Goal: Task Accomplishment & Management: Use online tool/utility

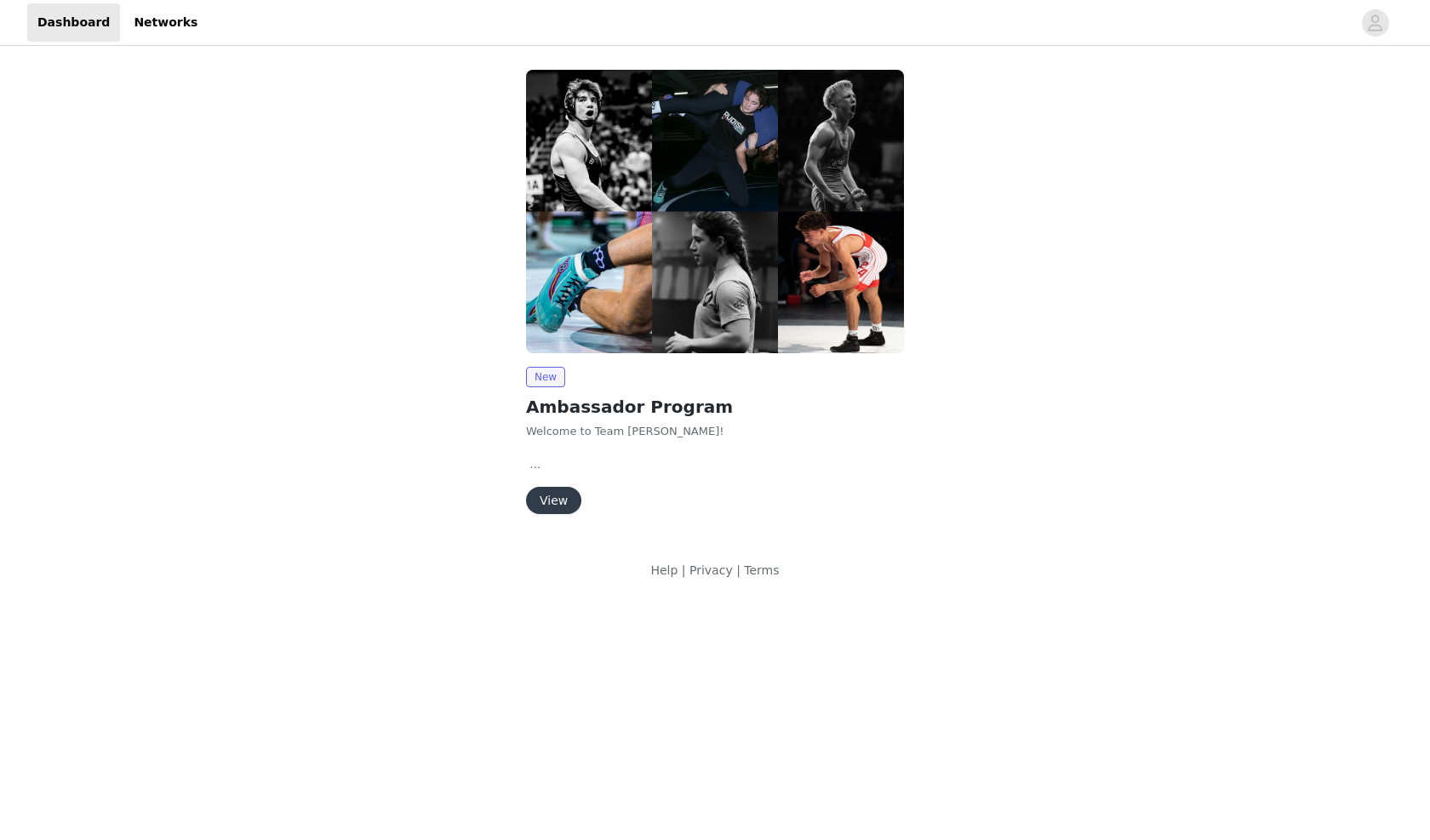
click at [567, 494] on button "View" at bounding box center [553, 500] width 55 height 27
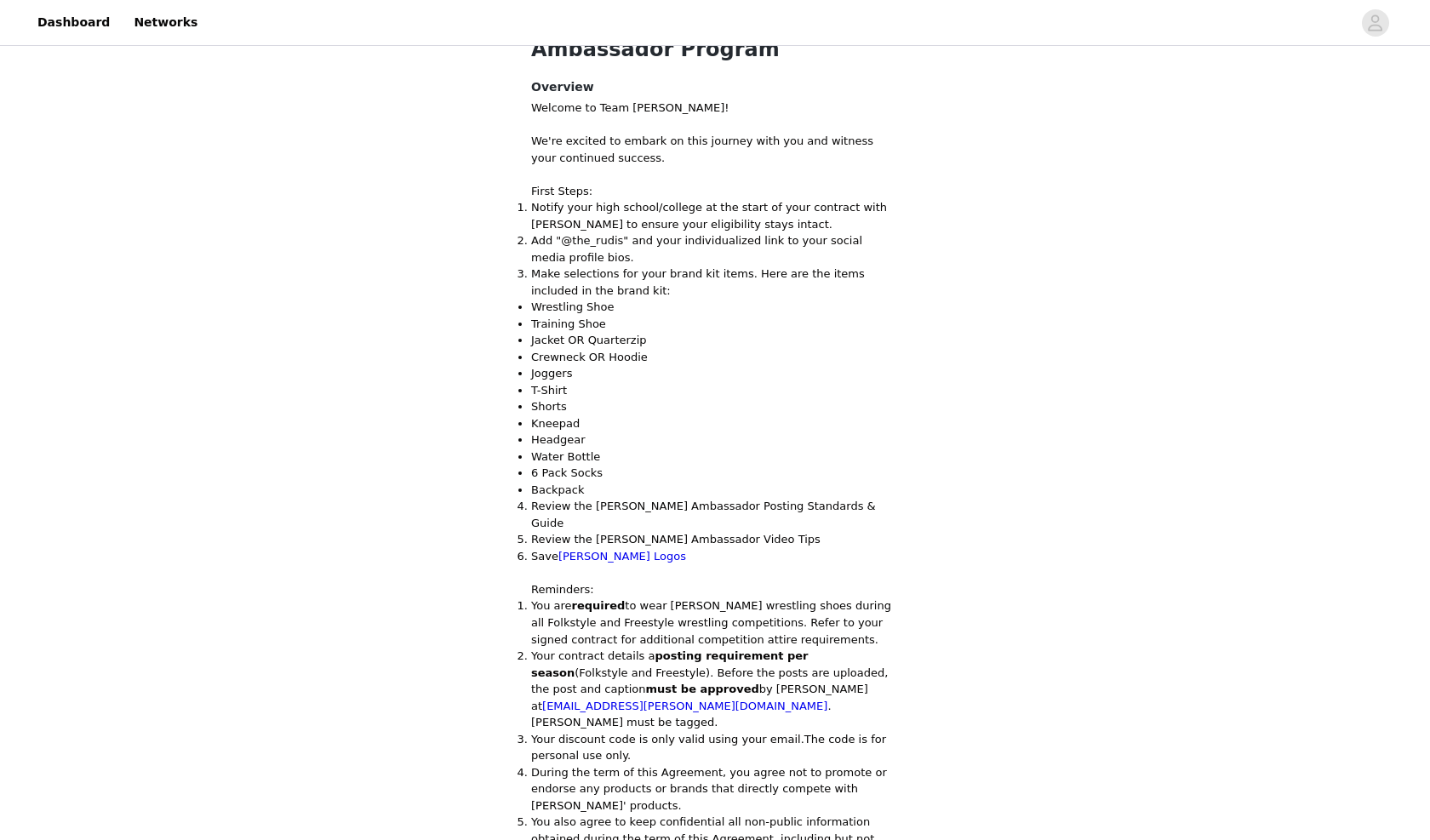
scroll to position [393, 0]
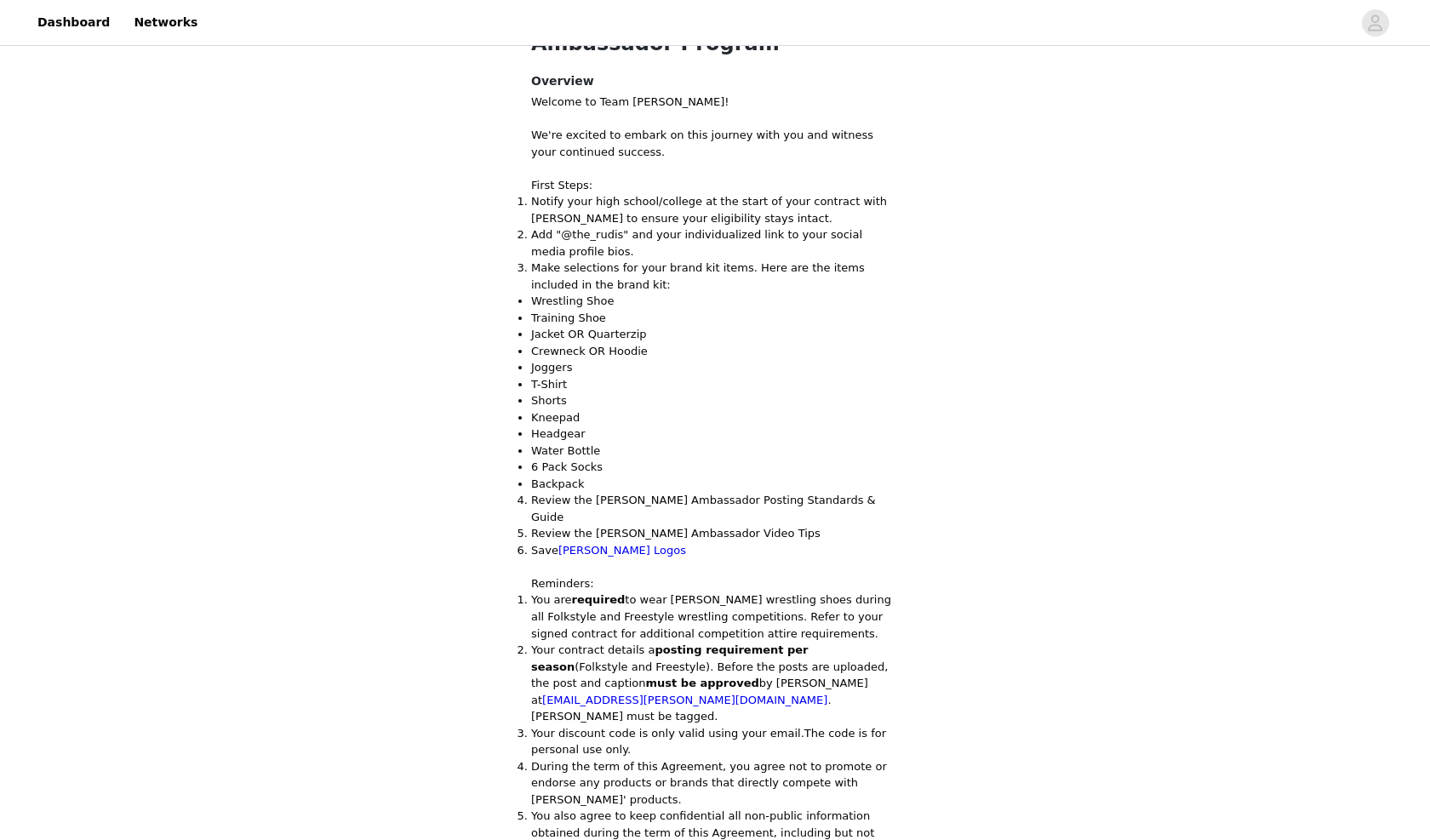
click at [594, 249] on li "Add "@the_rudis" and your individualized link to your social media profile bios." at bounding box center [715, 243] width 368 height 33
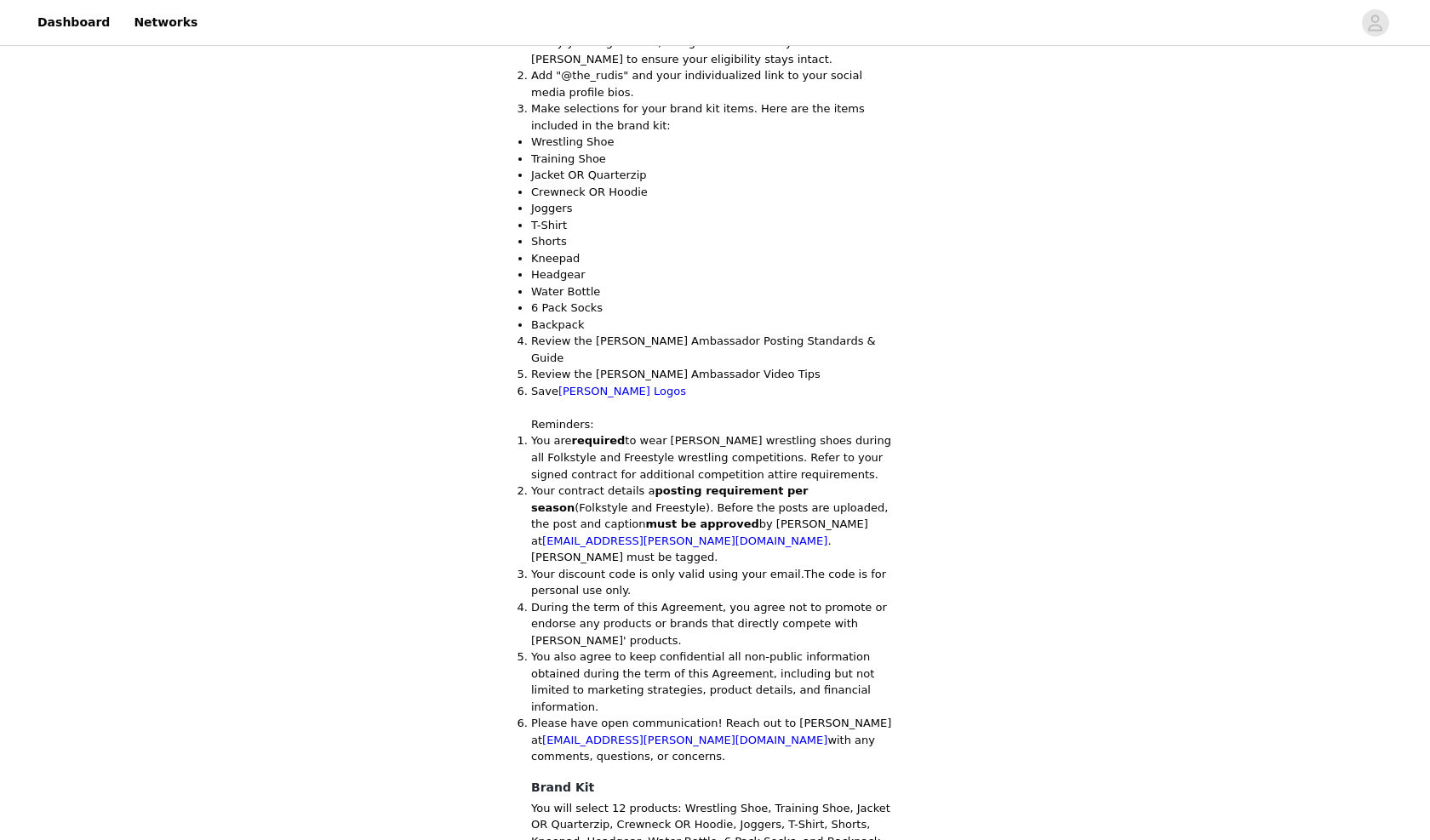
scroll to position [560, 0]
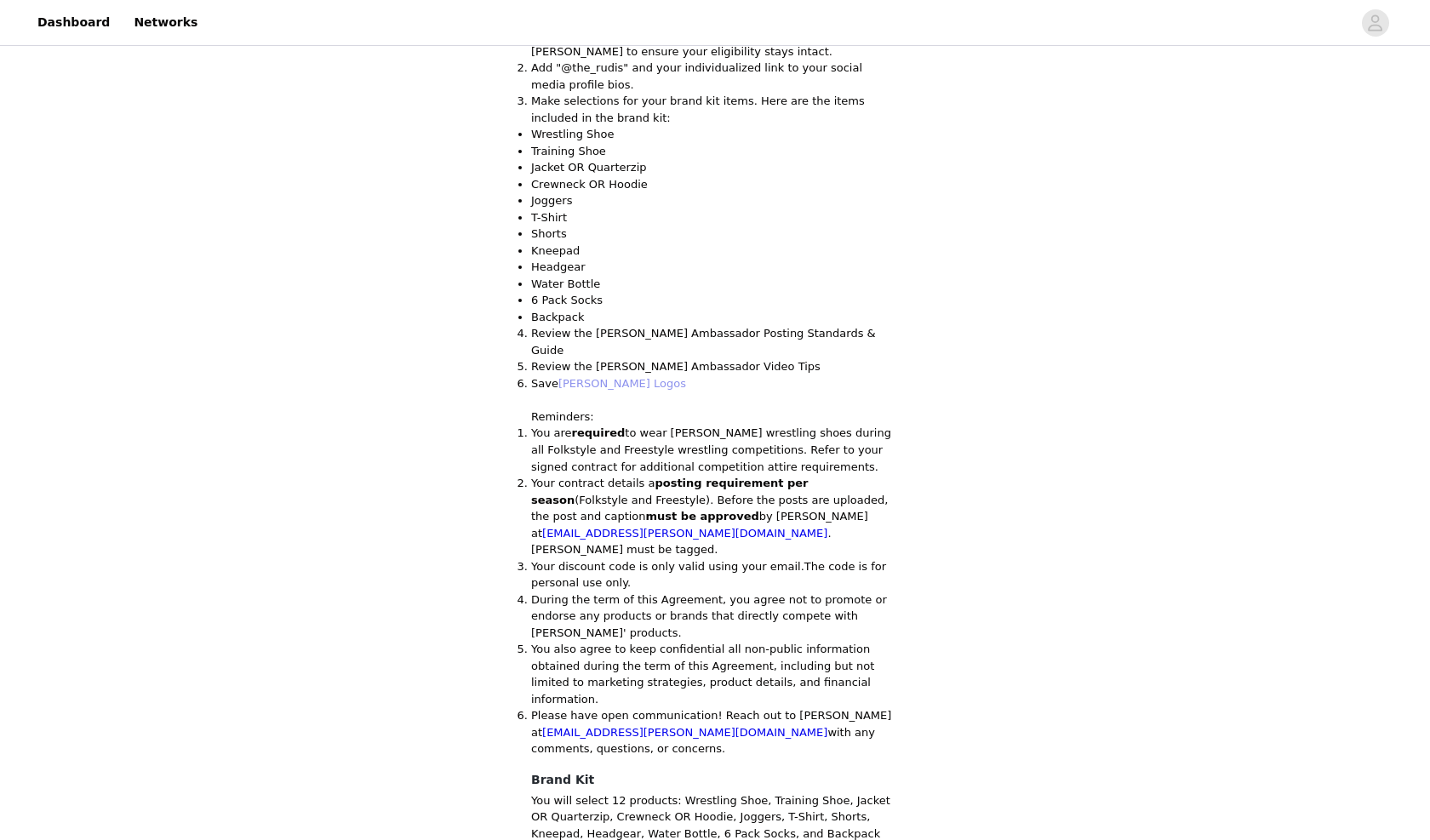
click at [599, 377] on link "[PERSON_NAME] Logos" at bounding box center [622, 383] width 127 height 13
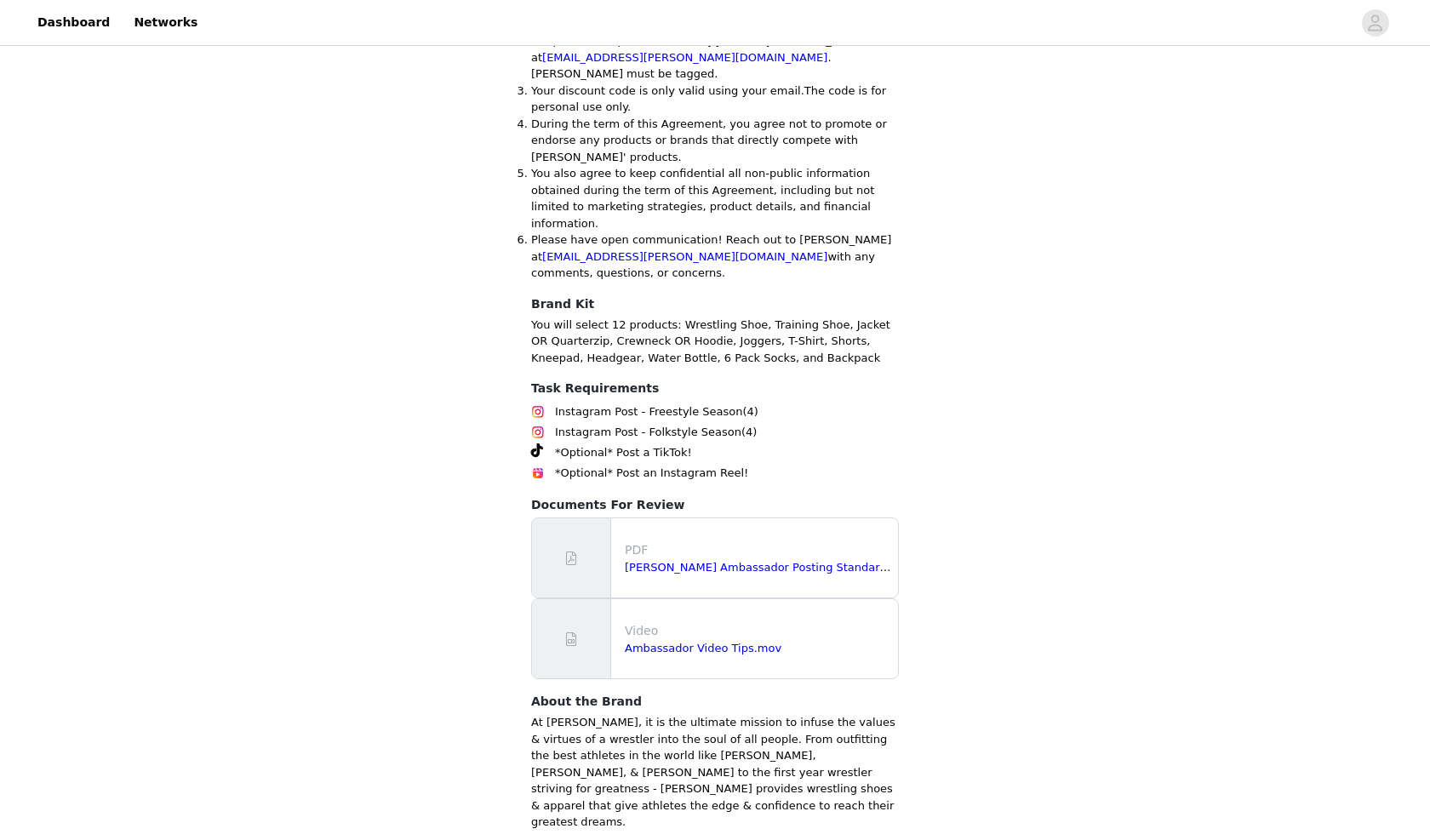
scroll to position [1034, 0]
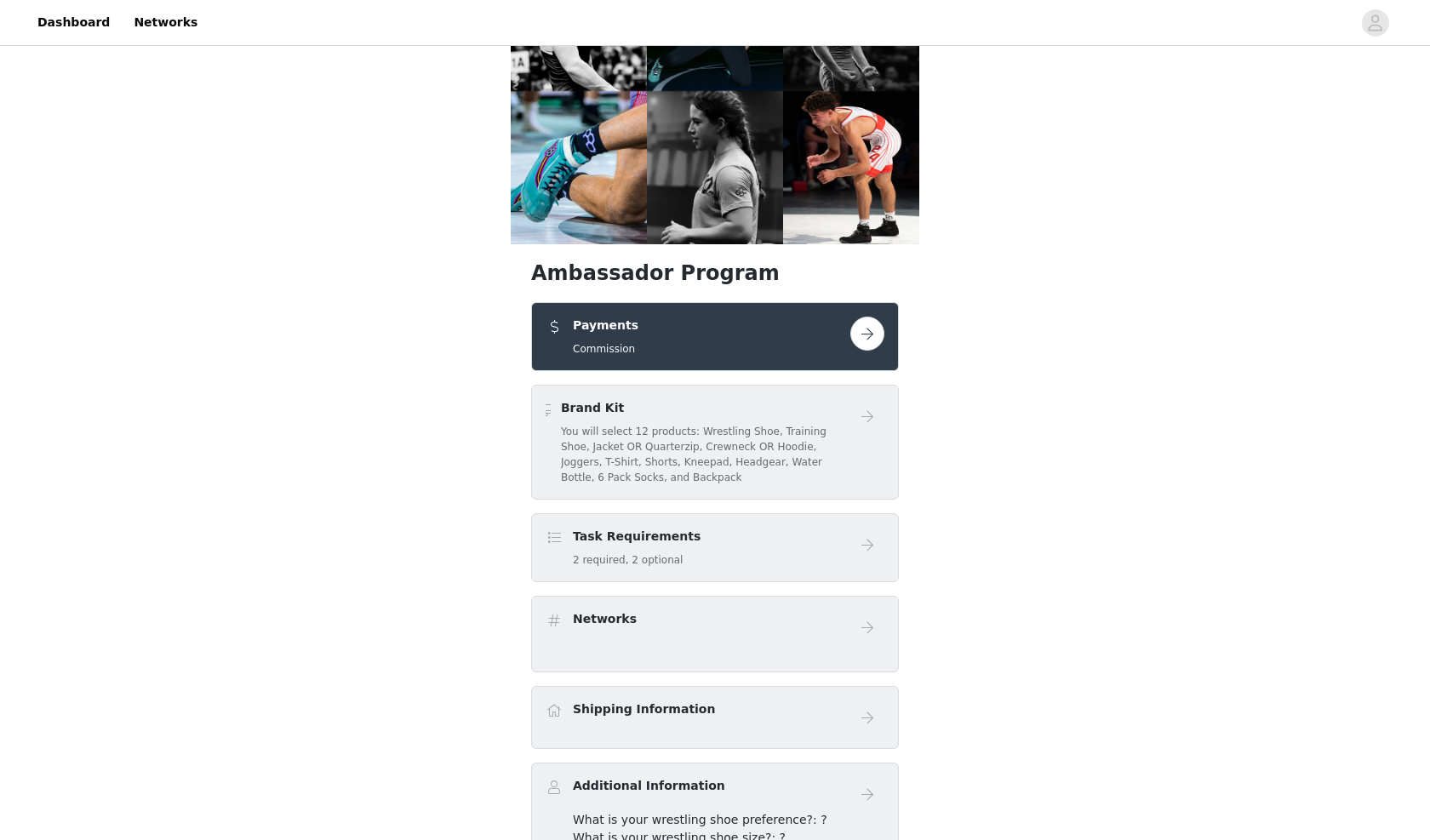
scroll to position [116, 0]
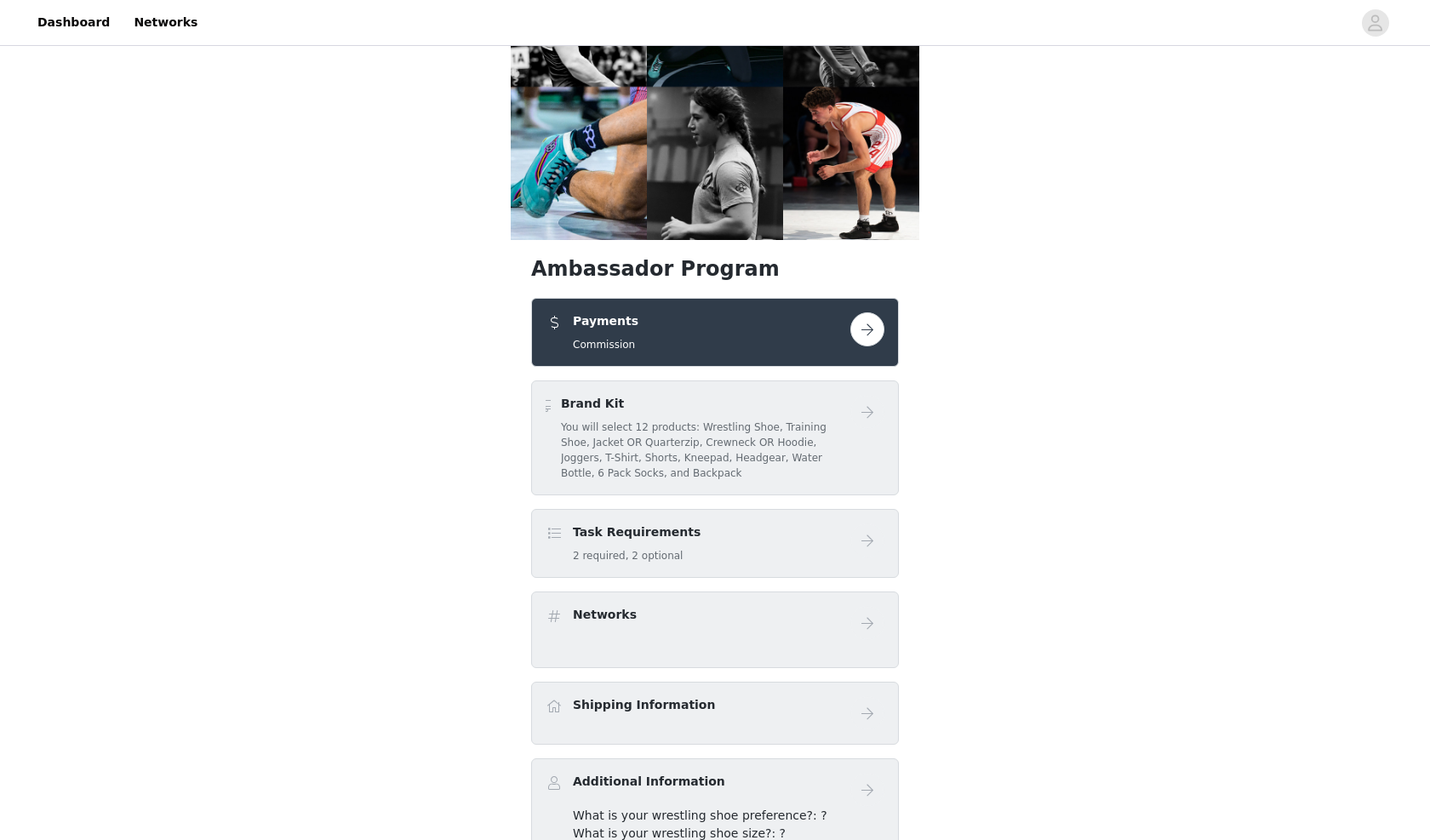
click at [875, 323] on button "button" at bounding box center [867, 329] width 34 height 34
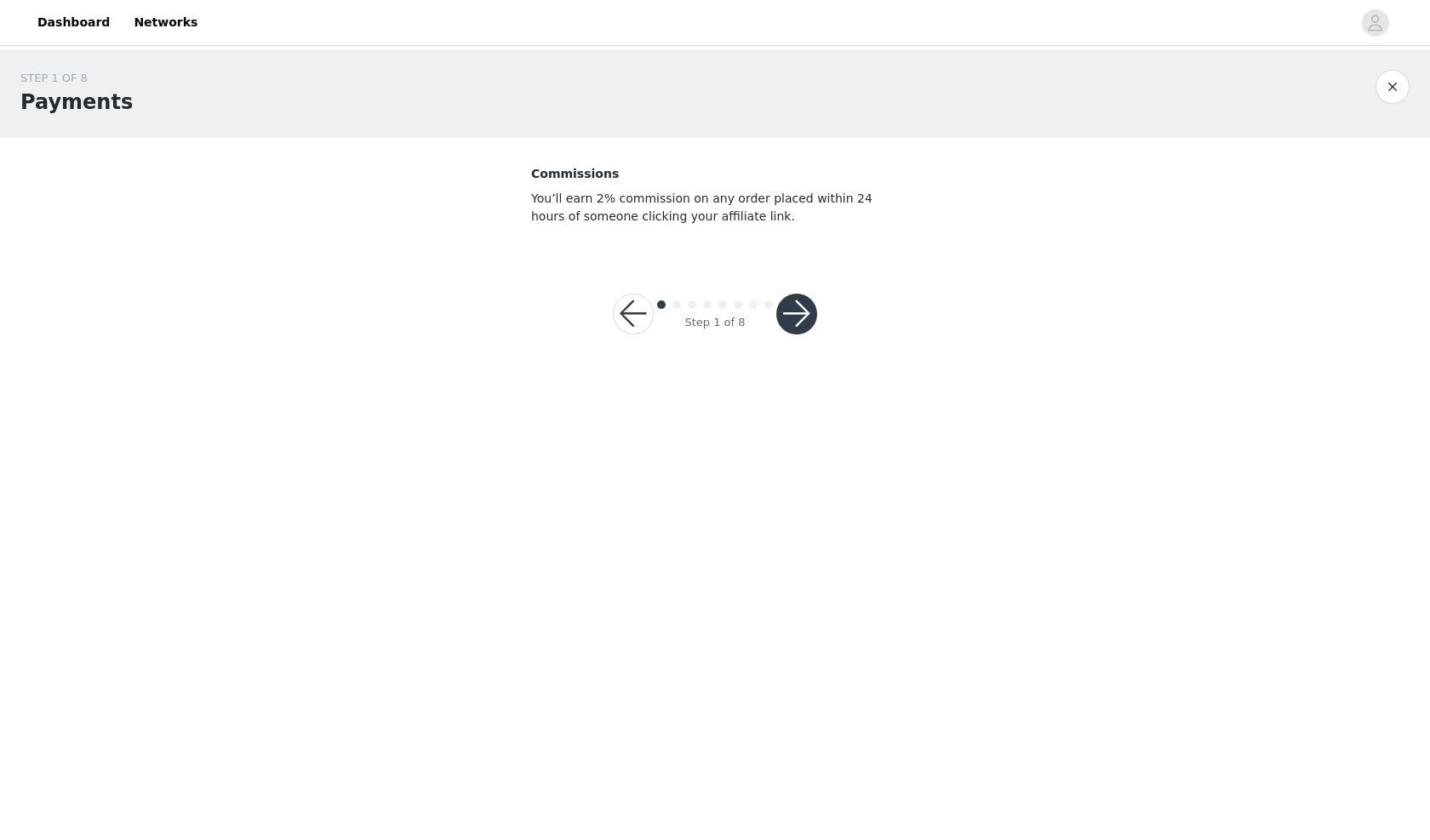
click at [784, 304] on button "button" at bounding box center [797, 314] width 41 height 41
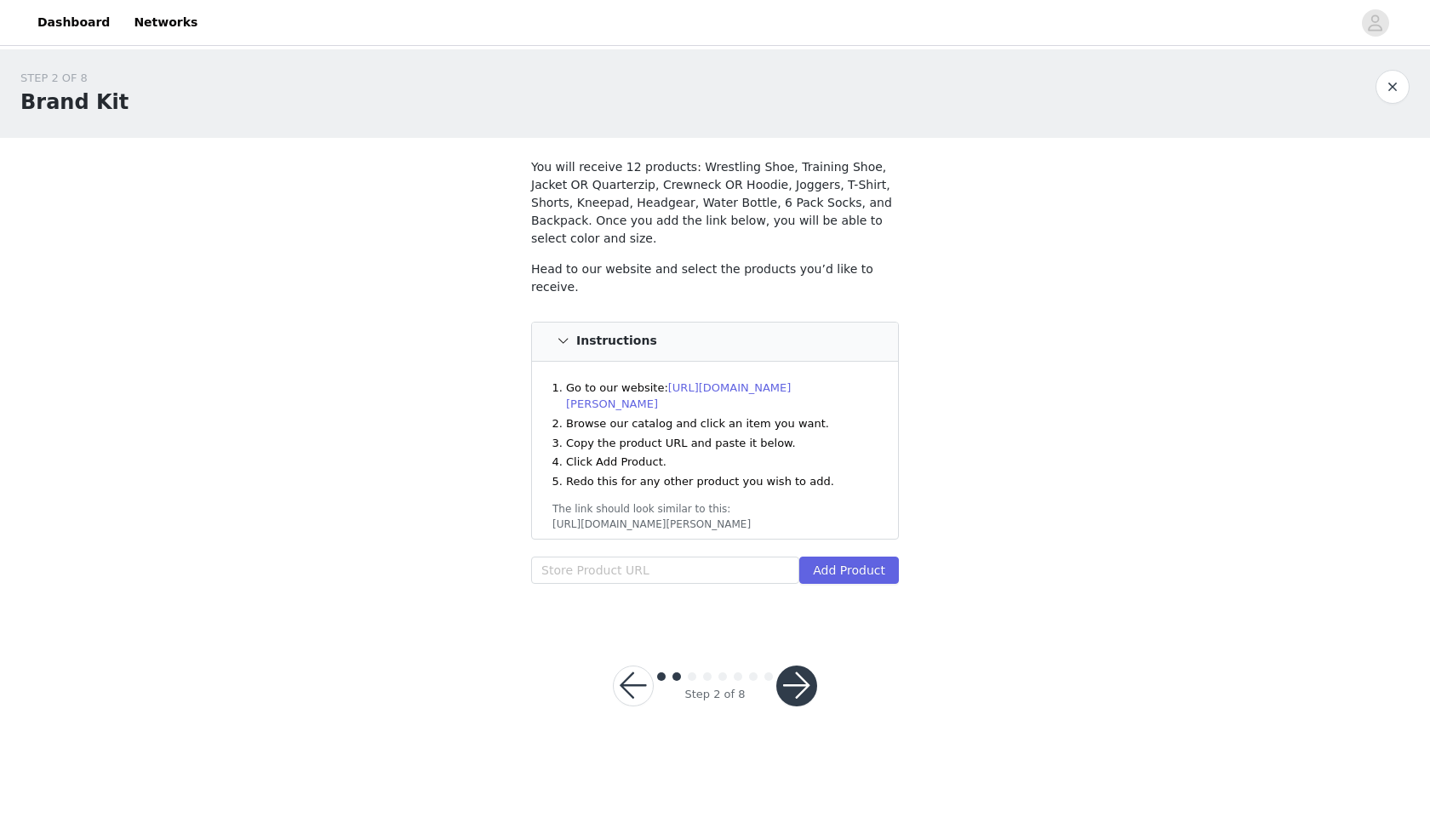
click at [748, 382] on link "[URL][DOMAIN_NAME][PERSON_NAME]" at bounding box center [678, 396] width 224 height 30
click at [550, 322] on div "Instructions" at bounding box center [715, 342] width 366 height 39
click at [567, 331] on span at bounding box center [562, 341] width 20 height 20
click at [641, 556] on input "text" at bounding box center [665, 570] width 268 height 27
paste input "[URL][DOMAIN_NAME][PERSON_NAME][PERSON_NAME]"
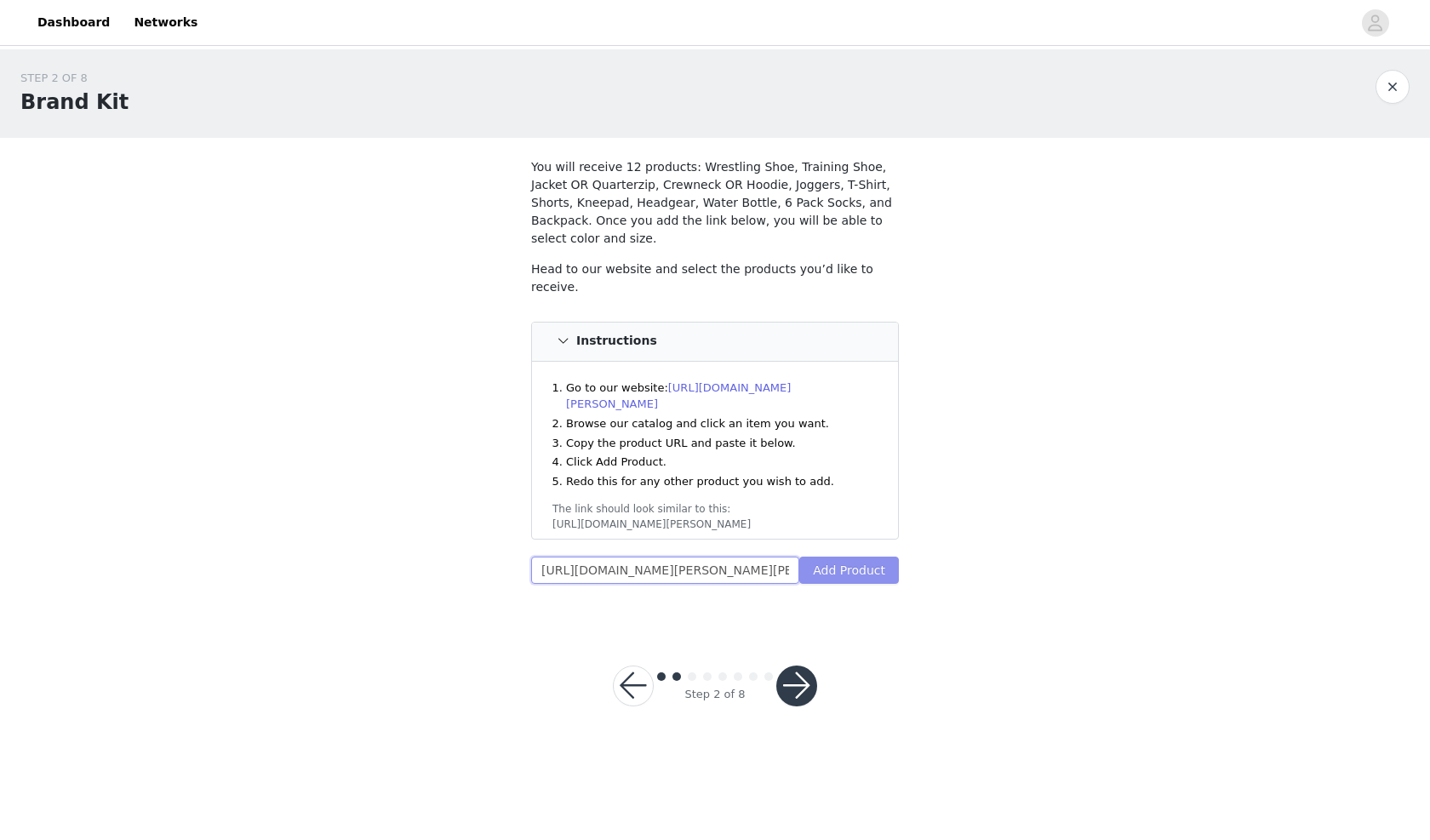
type input "[URL][DOMAIN_NAME][PERSON_NAME][PERSON_NAME]"
click at [881, 556] on button "Add Product" at bounding box center [849, 570] width 100 height 27
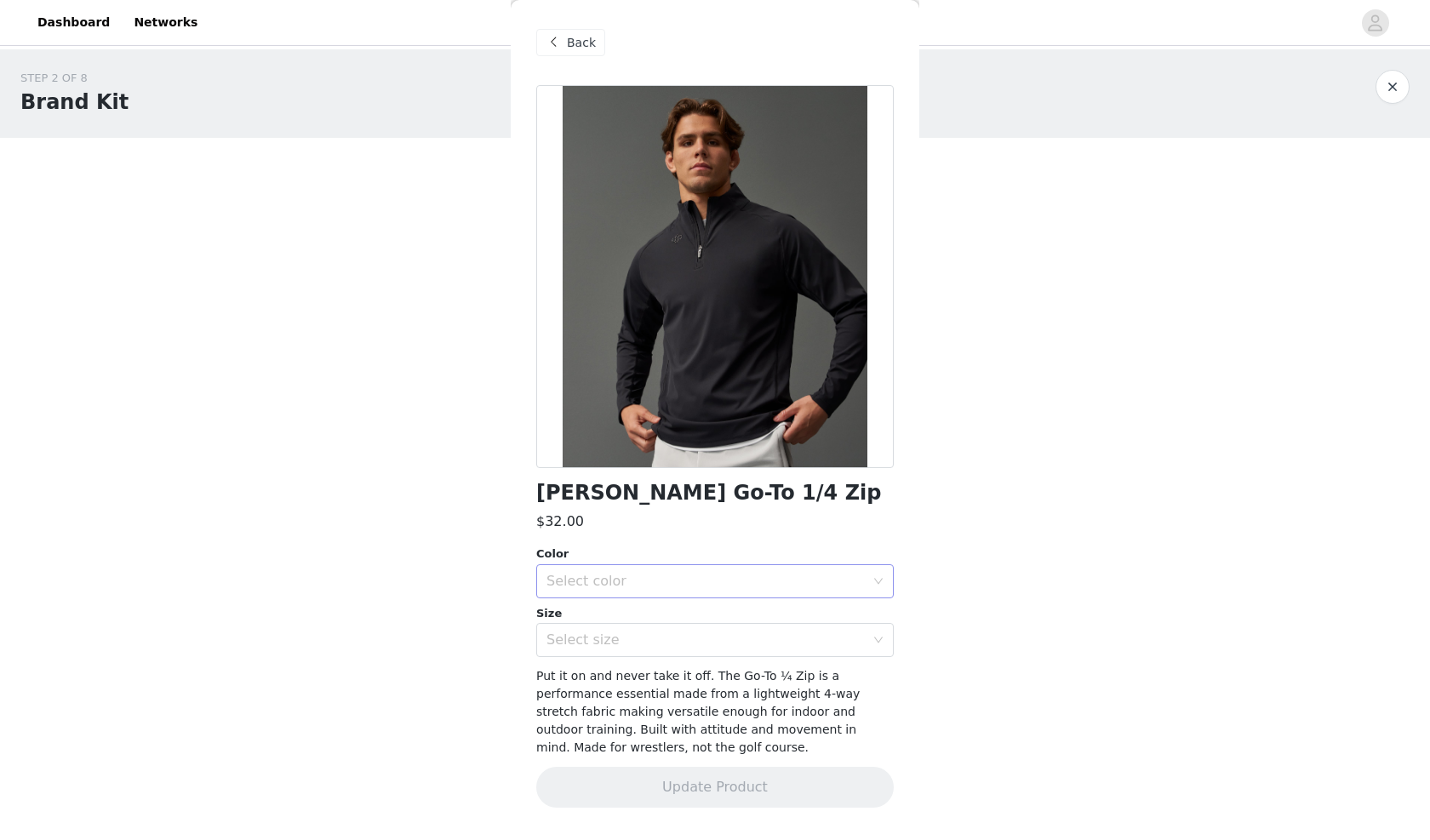
click at [766, 574] on div "Select color" at bounding box center [706, 582] width 319 height 17
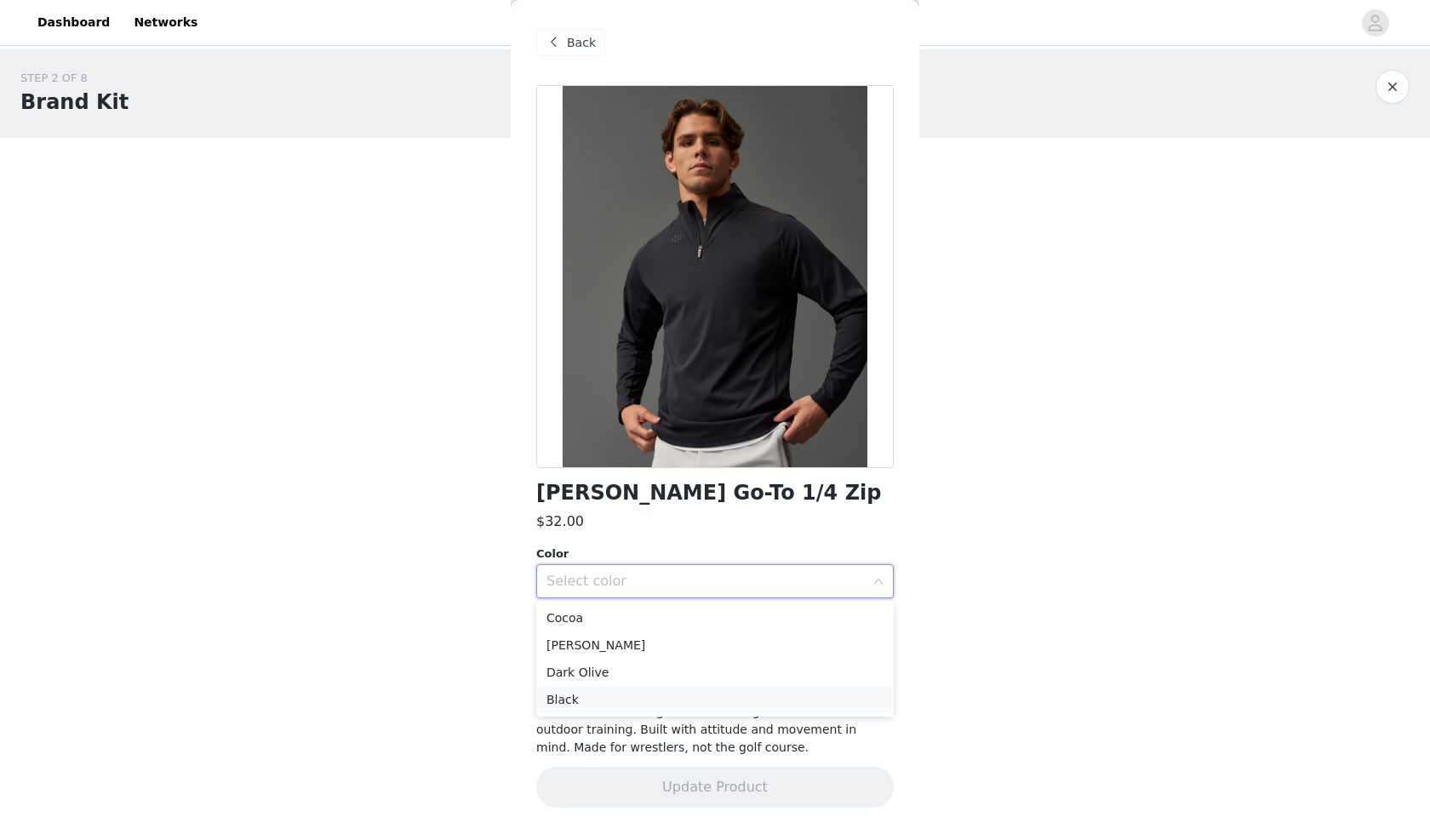
click at [704, 699] on li "Black" at bounding box center [715, 699] width 358 height 27
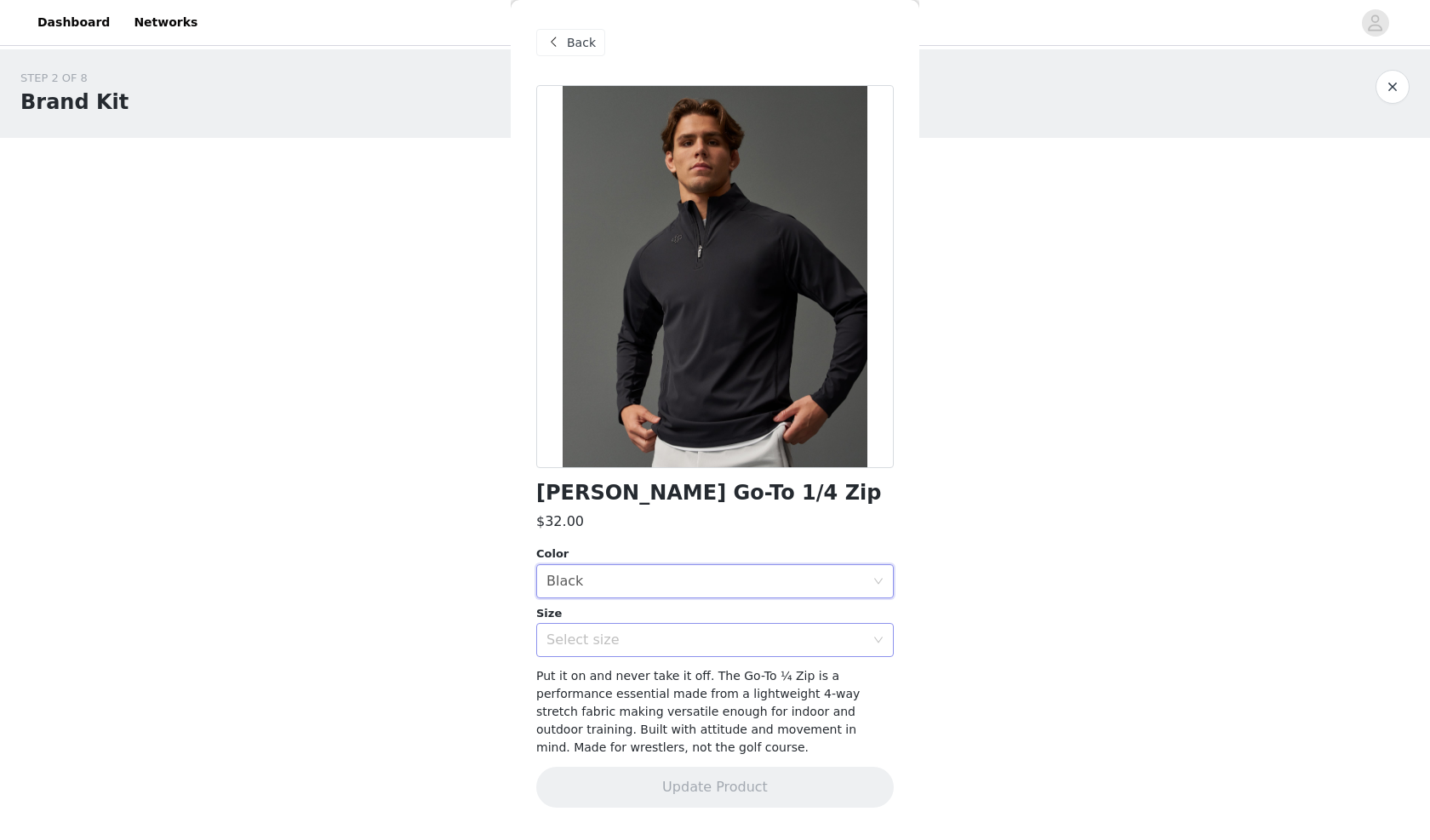
click at [707, 635] on div "Select size" at bounding box center [706, 640] width 319 height 17
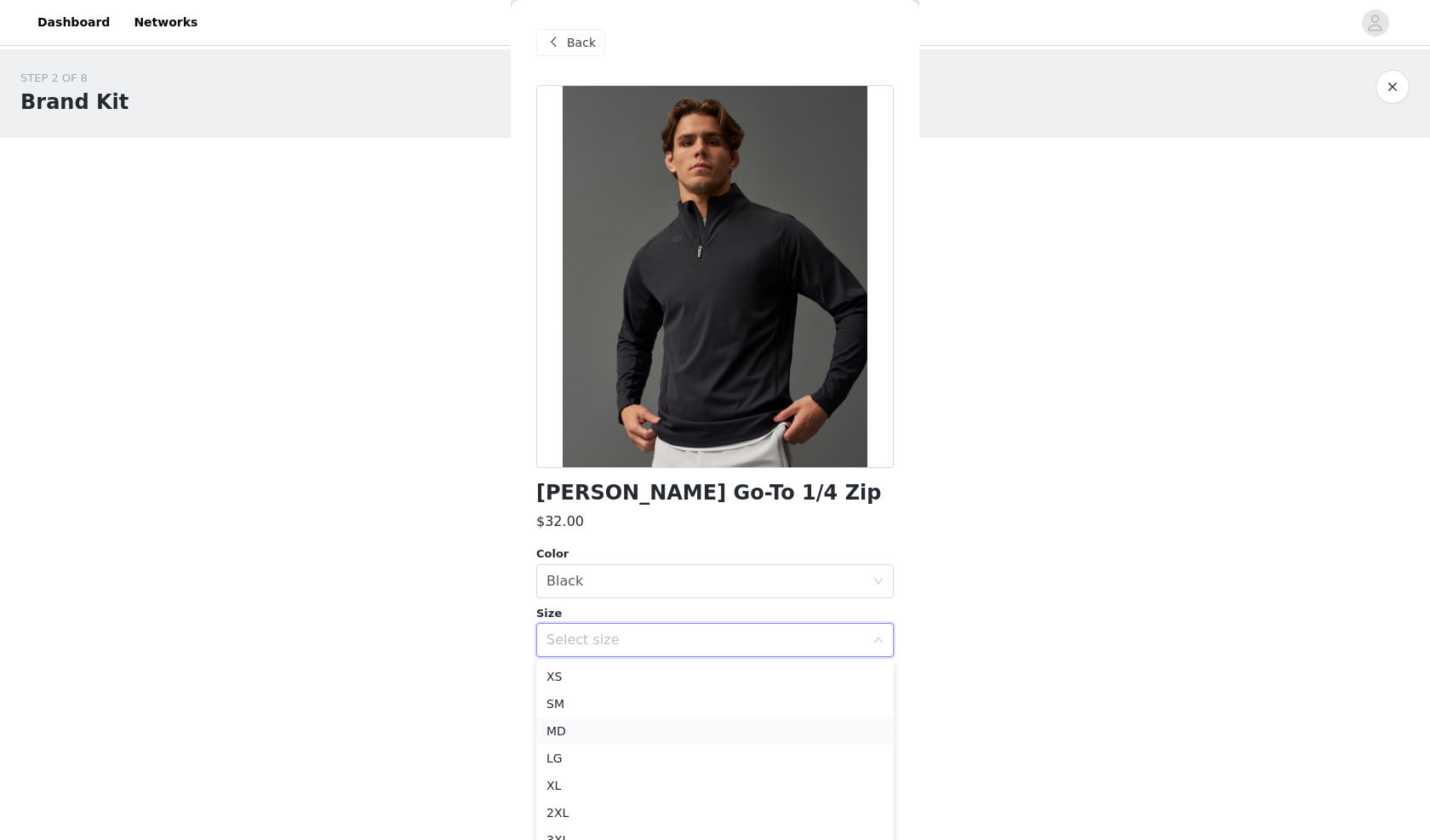
click at [675, 732] on li "MD" at bounding box center [715, 731] width 358 height 27
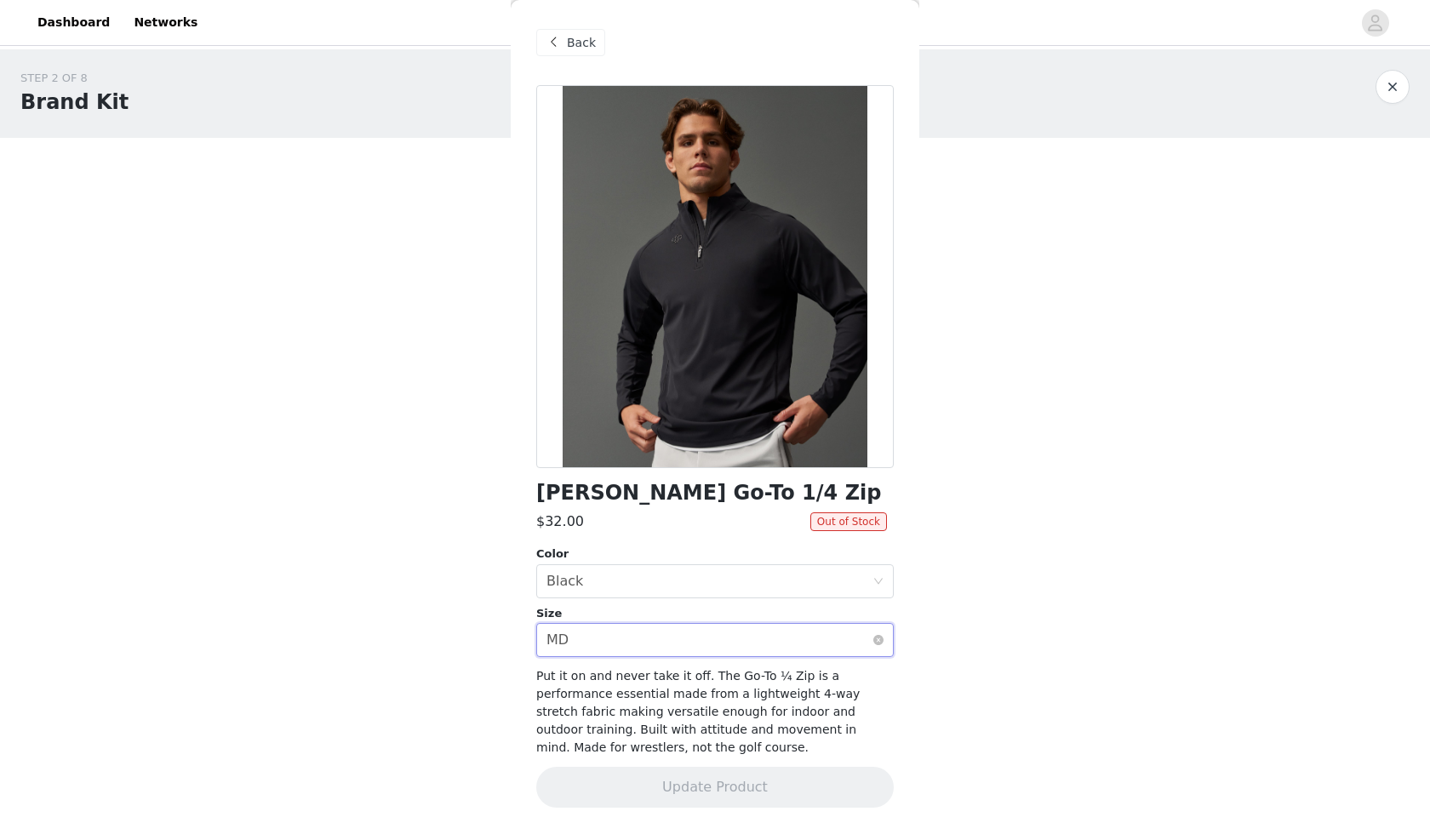
click at [749, 641] on div "Select size MD" at bounding box center [710, 639] width 326 height 32
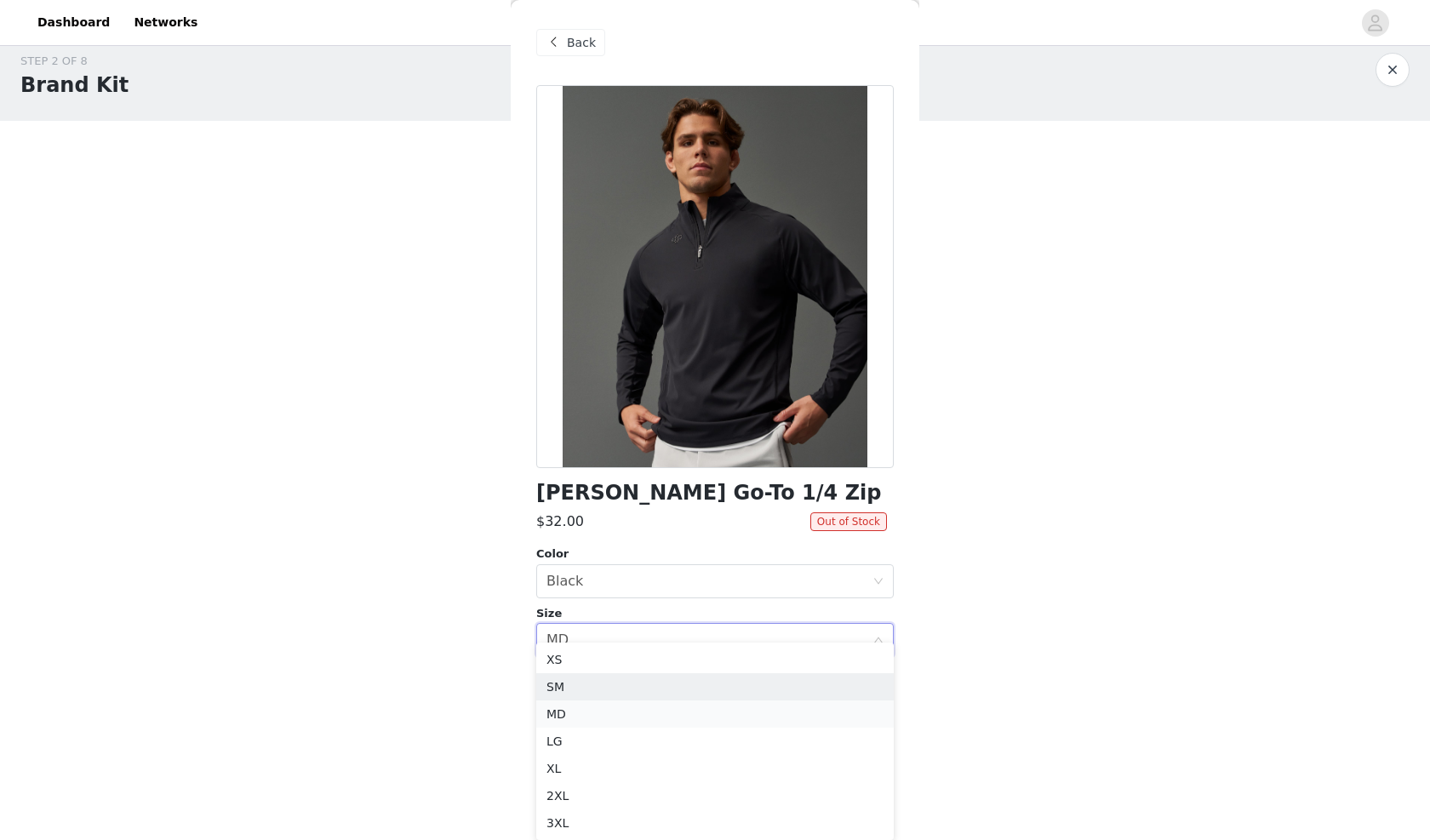
scroll to position [17, 0]
click at [744, 707] on li "MD" at bounding box center [715, 714] width 358 height 27
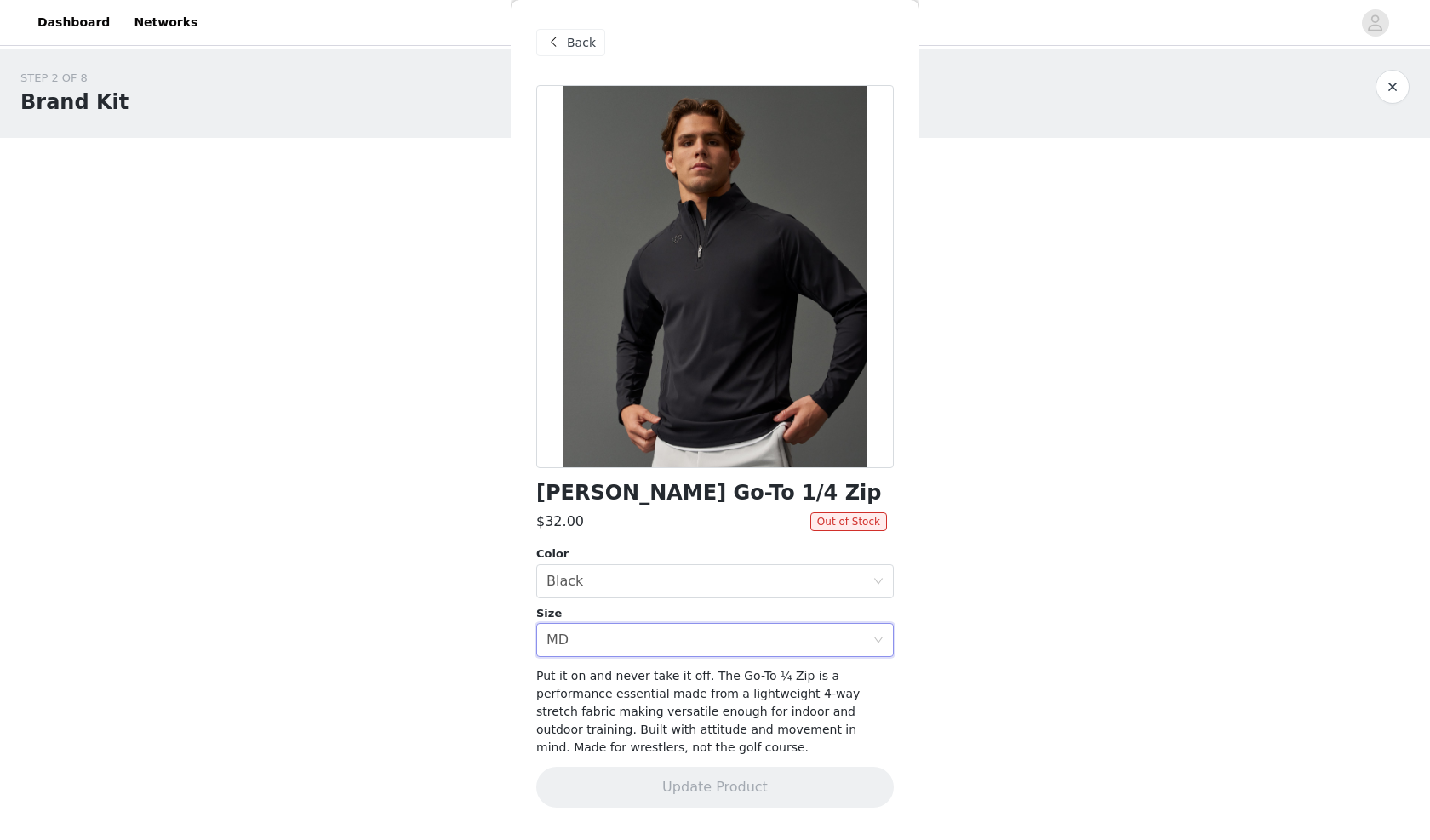
scroll to position [0, 0]
click at [758, 655] on div "Select size MD" at bounding box center [710, 639] width 326 height 32
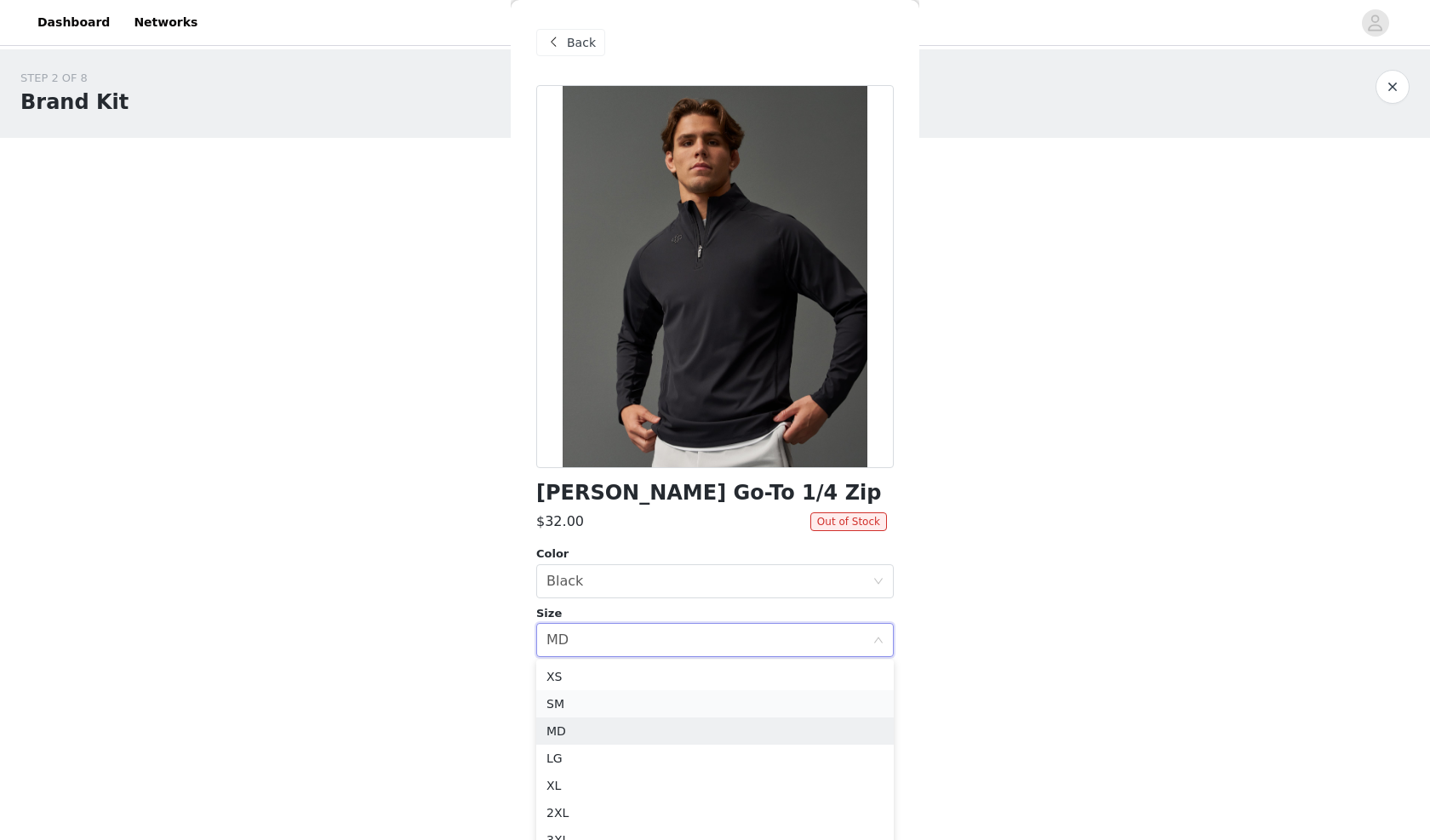
click at [727, 708] on li "SM" at bounding box center [715, 704] width 358 height 27
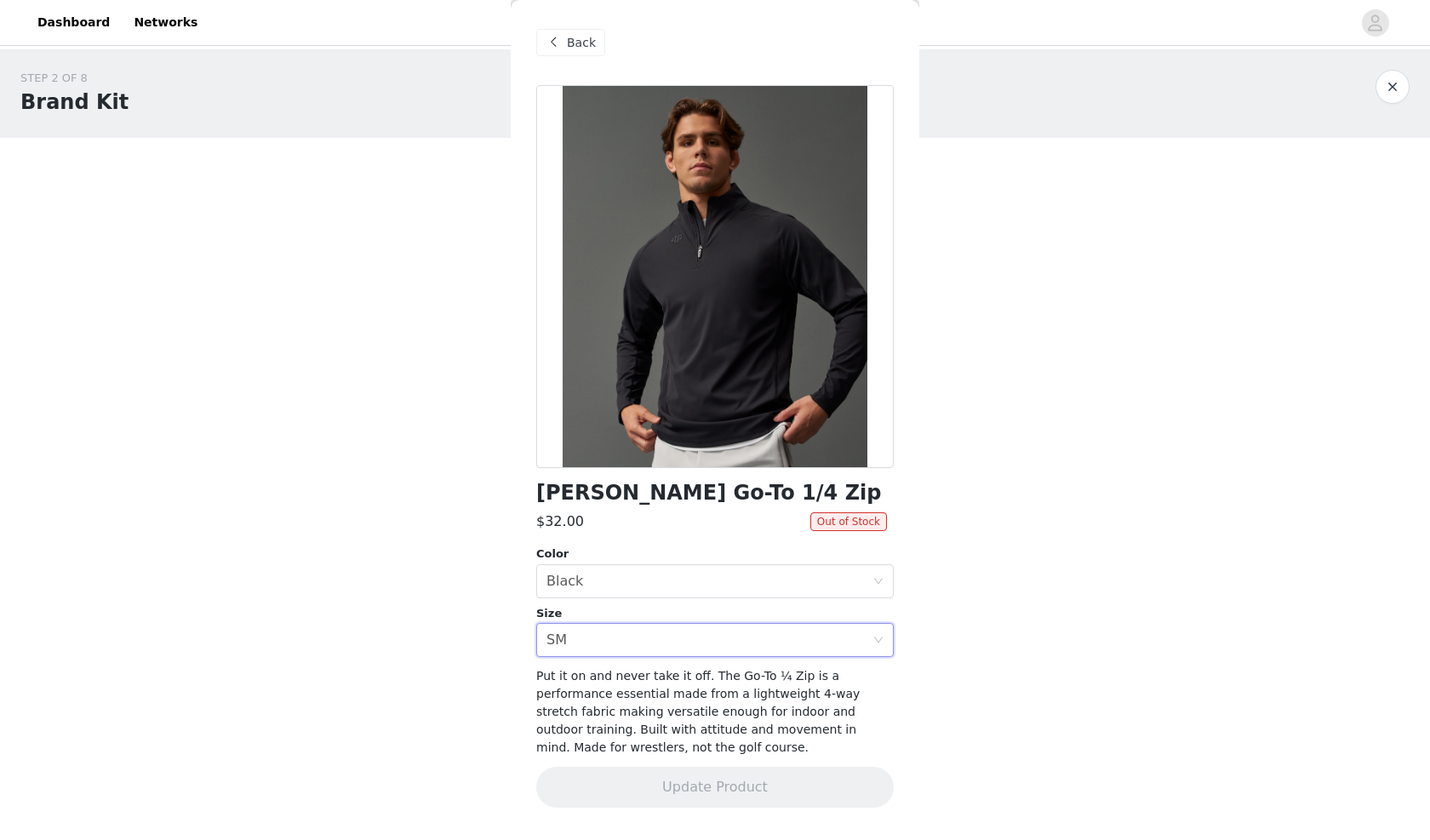
click at [1120, 531] on div "STEP 2 OF 8 Brand Kit You will receive 12 products: Wrestling Shoe, Training Sh…" at bounding box center [715, 337] width 1430 height 575
click at [663, 601] on div "Color Select color Black Size Select size SM" at bounding box center [715, 601] width 358 height 112
click at [664, 589] on div "Select color Black" at bounding box center [710, 581] width 326 height 32
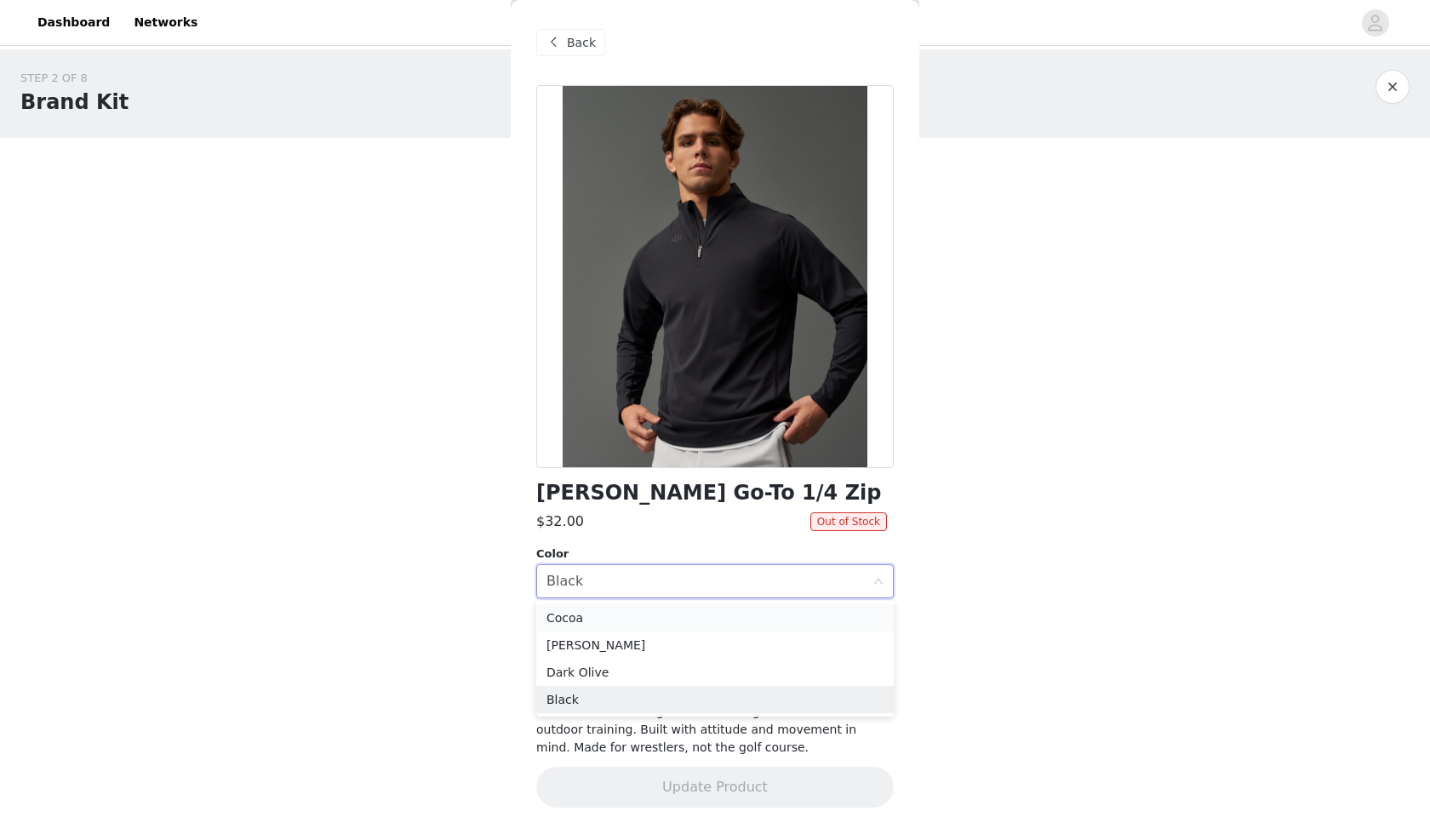
click at [660, 624] on li "Cocoa" at bounding box center [715, 618] width 358 height 27
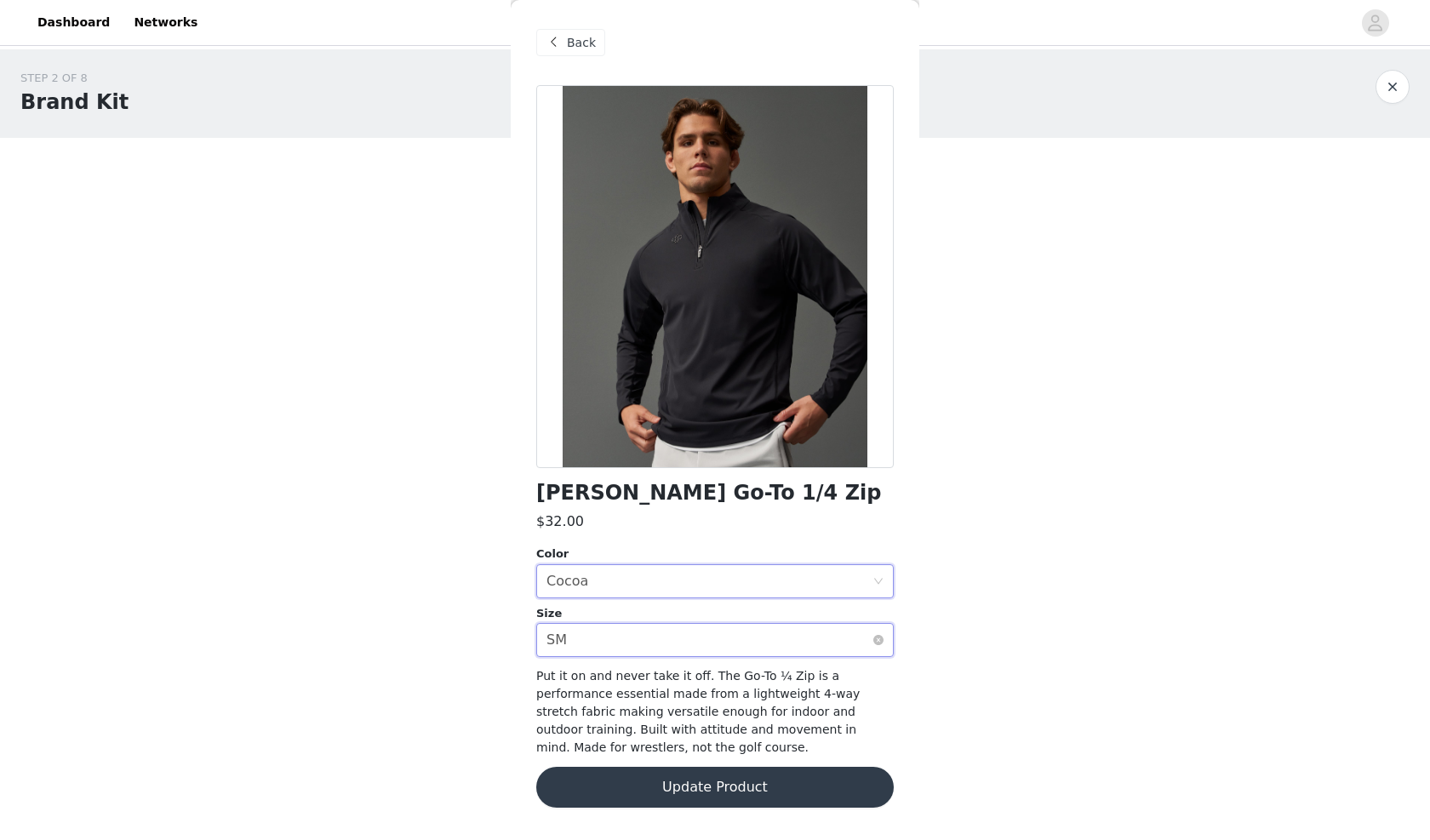
click at [662, 631] on div "Select size SM" at bounding box center [710, 639] width 326 height 32
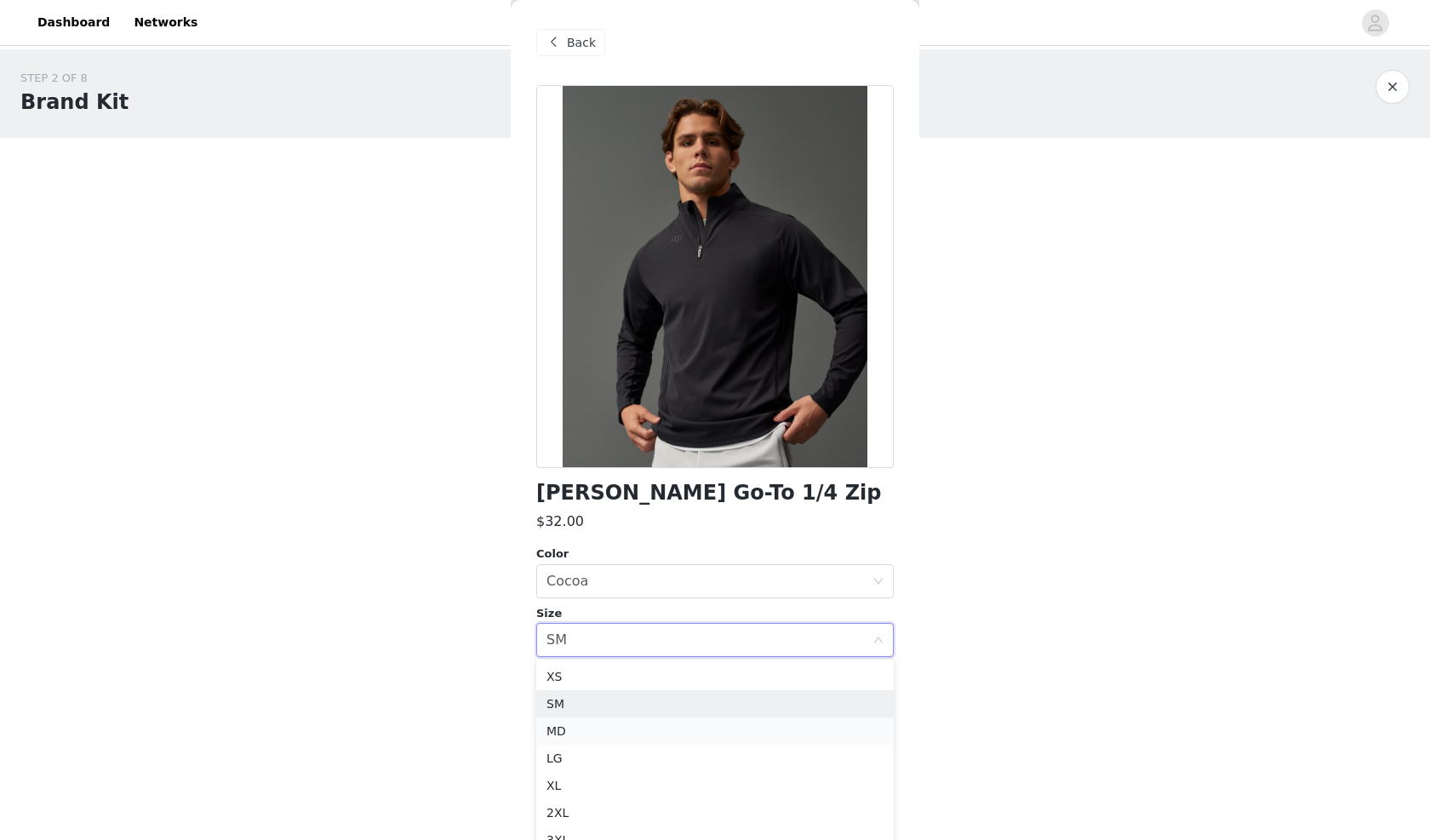
click at [633, 722] on li "MD" at bounding box center [715, 731] width 358 height 27
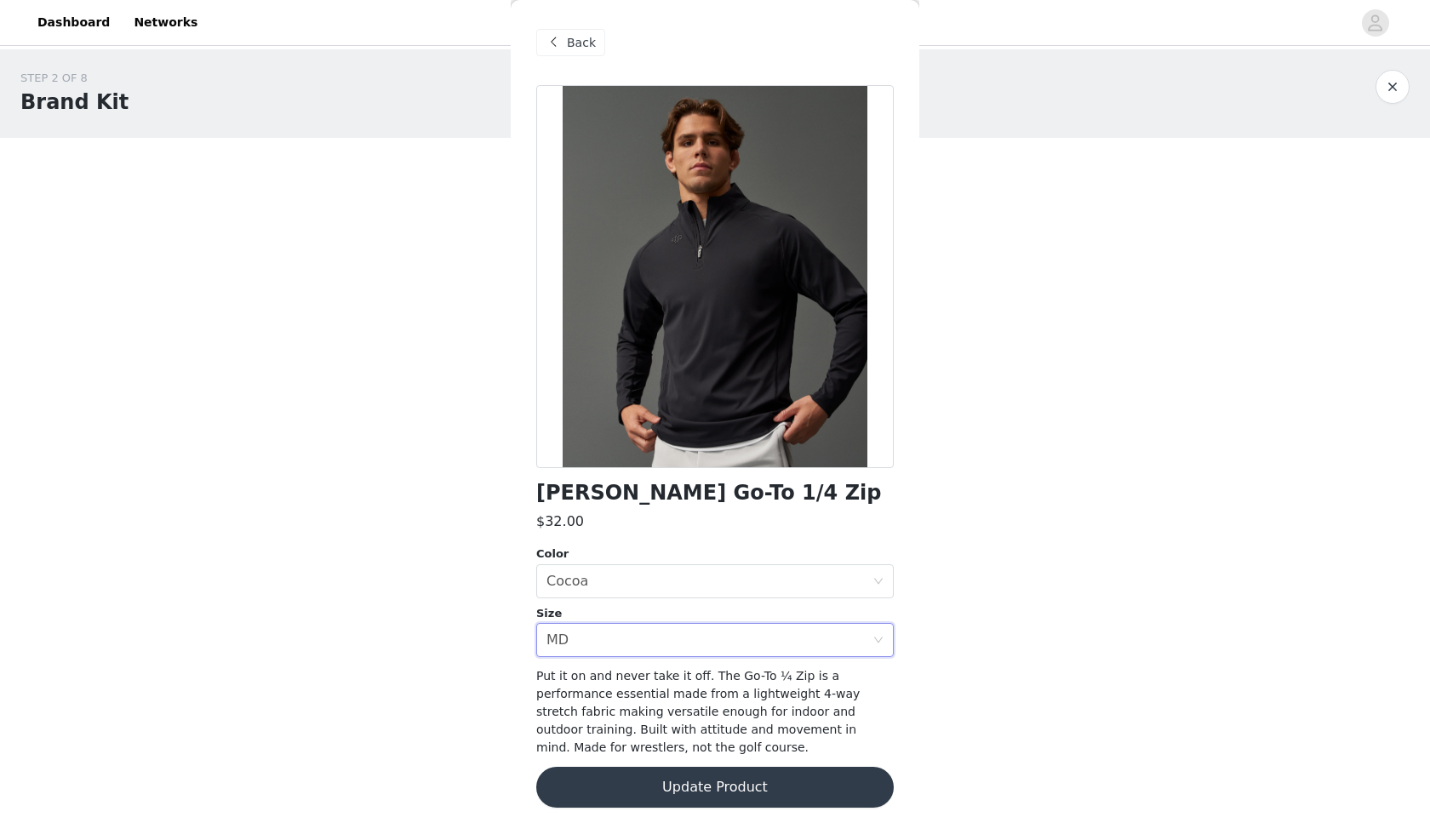
click at [674, 780] on button "Update Product" at bounding box center [715, 787] width 358 height 41
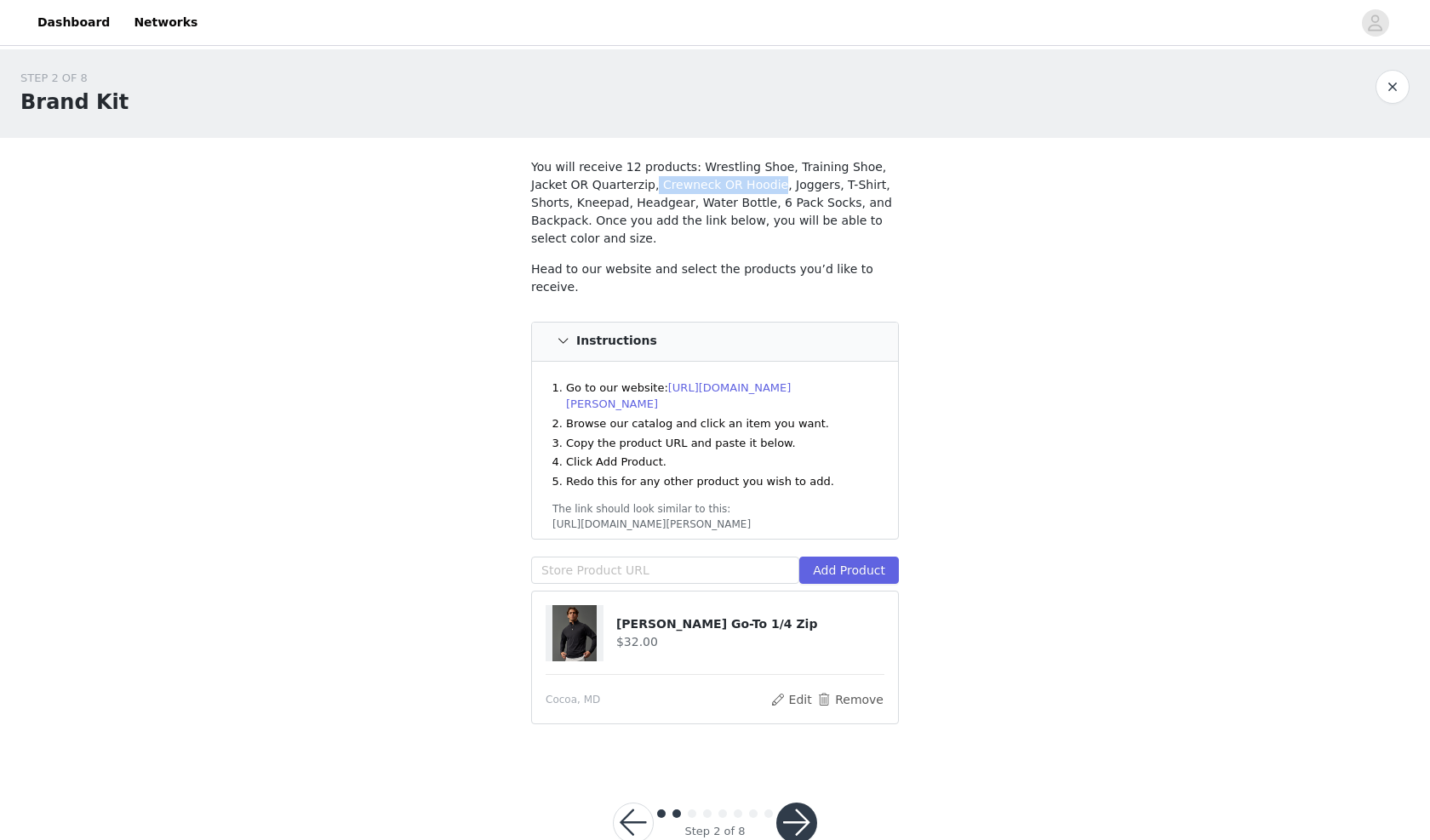
drag, startPoint x: 651, startPoint y: 185, endPoint x: 772, endPoint y: 183, distance: 121.0
click at [773, 184] on p "You will receive 12 products: Wrestling Shoe, Training Shoe, Jacket OR Quarterz…" at bounding box center [715, 203] width 368 height 89
copy p "Crewneck OR Hoodie"
click at [986, 256] on div "STEP 2 OF 8 Brand Kit You will receive 12 products: Wrestling Shoe, Training Sh…" at bounding box center [715, 405] width 1430 height 712
